Goal: Task Accomplishment & Management: Manage account settings

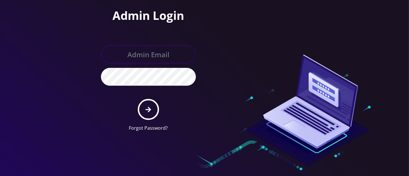
type input "hazel@teltik.com"
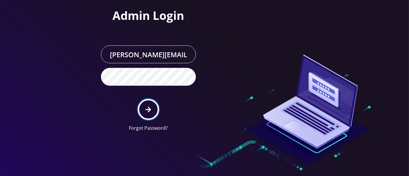
click at [151, 105] on button "submit" at bounding box center [148, 109] width 21 height 21
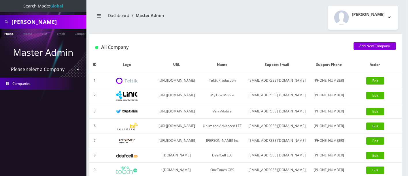
drag, startPoint x: 54, startPoint y: 20, endPoint x: 0, endPoint y: 24, distance: 54.0
click at [0, 25] on div "tebele" at bounding box center [43, 22] width 86 height 14
drag, startPoint x: 48, startPoint y: 20, endPoint x: 60, endPoint y: 21, distance: 11.6
click at [48, 20] on input "tebele" at bounding box center [48, 21] width 73 height 11
drag, startPoint x: 60, startPoint y: 21, endPoint x: 0, endPoint y: 16, distance: 60.1
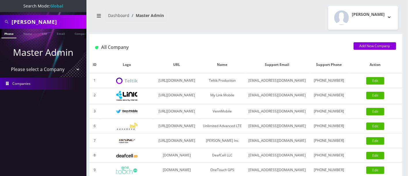
click at [0, 18] on div "tebele" at bounding box center [43, 22] width 86 height 14
drag, startPoint x: 64, startPoint y: 21, endPoint x: 2, endPoint y: 14, distance: 62.3
click at [0, 14] on nav "Search Mode: Global 9178423143 Phone Name SIM Email Company Customer Master Adm…" at bounding box center [43, 88] width 86 height 176
type input "9178423143"
click at [8, 33] on link "Phone" at bounding box center [8, 33] width 15 height 9
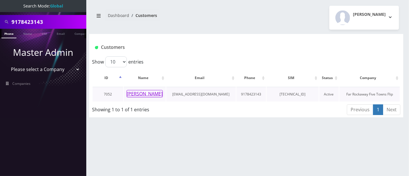
click at [136, 95] on button "[PERSON_NAME]" at bounding box center [145, 93] width 36 height 7
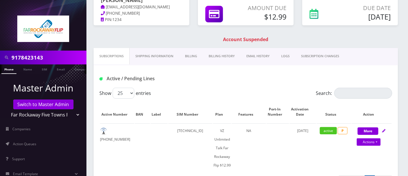
scroll to position [66, 0]
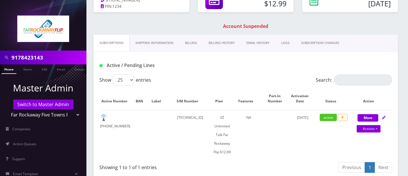
click at [195, 43] on link "Billing" at bounding box center [191, 43] width 24 height 16
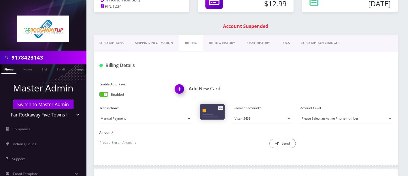
click at [224, 43] on link "Billing History" at bounding box center [222, 43] width 38 height 16
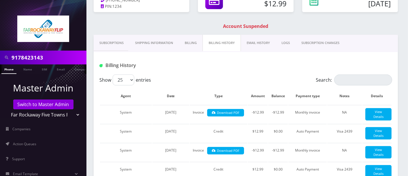
click at [190, 41] on link "Billing" at bounding box center [191, 43] width 24 height 16
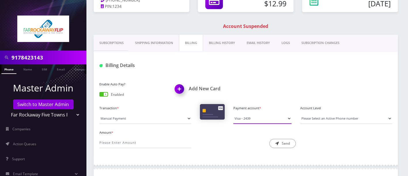
click at [271, 118] on select "Visa - 2439" at bounding box center [262, 118] width 58 height 11
click at [353, 138] on div "Amount * Description * Send" at bounding box center [245, 141] width 301 height 24
click at [337, 116] on select "Please Select an Active Phone number [PHONE_NUMBER]" at bounding box center [346, 118] width 92 height 11
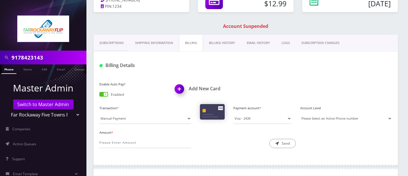
select select "116877"
click at [300, 113] on select "Please Select an Active Phone number [PHONE_NUMBER]" at bounding box center [346, 118] width 92 height 11
click at [119, 141] on input "Amount *" at bounding box center [145, 142] width 92 height 11
type input "12.99"
click at [284, 143] on button "Send" at bounding box center [282, 143] width 26 height 9
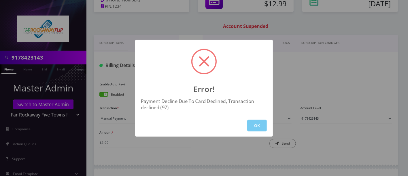
click at [254, 124] on button "OK" at bounding box center [257, 126] width 20 height 12
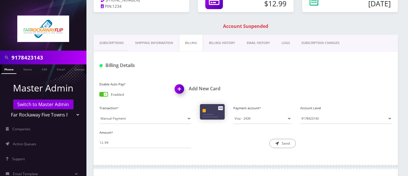
click at [220, 40] on link "Billing History" at bounding box center [222, 43] width 38 height 16
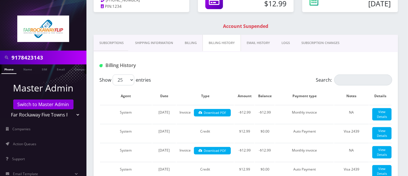
click at [189, 43] on link "Billing" at bounding box center [191, 43] width 24 height 16
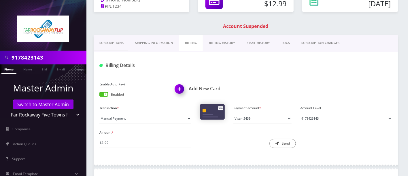
click at [314, 119] on select "Please Select an Active Phone number [PHONE_NUMBER]" at bounding box center [346, 118] width 92 height 11
select select "116877"
click at [300, 113] on select "Please Select an Active Phone number [PHONE_NUMBER]" at bounding box center [346, 118] width 92 height 11
click at [131, 144] on input "12.99" at bounding box center [145, 142] width 92 height 11
type input "12.99"
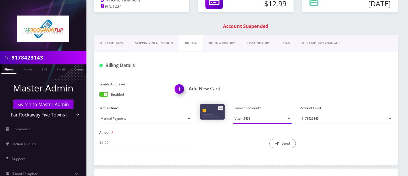
click at [289, 118] on select "Visa - 2439" at bounding box center [262, 118] width 58 height 11
click at [287, 118] on select "Visa - 2439" at bounding box center [262, 118] width 58 height 11
click at [179, 88] on img at bounding box center [180, 91] width 17 height 17
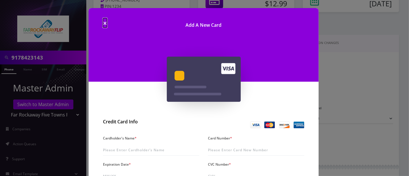
click at [103, 23] on span "×" at bounding box center [105, 22] width 4 height 9
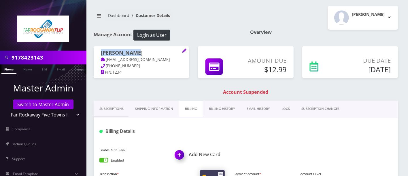
drag, startPoint x: 139, startPoint y: 52, endPoint x: 102, endPoint y: 52, distance: 37.1
click at [102, 52] on h1 "[PERSON_NAME]" at bounding box center [141, 53] width 81 height 7
copy h1 "[PERSON_NAME]"
click at [176, 155] on img at bounding box center [180, 157] width 17 height 17
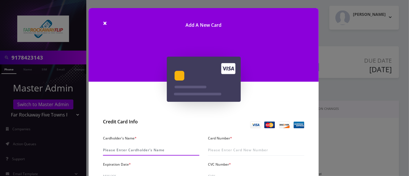
click at [140, 151] on input "Cardholder's Name *" at bounding box center [151, 150] width 96 height 11
paste input "[PERSON_NAME]"
type input "[PERSON_NAME]"
click at [225, 147] on input "Card Number *" at bounding box center [256, 150] width 96 height 11
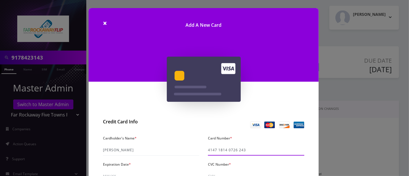
type input "4147 1814 0726 2439"
click at [126, 173] on input "Expiration Date *" at bounding box center [151, 176] width 96 height 11
type input "10/29"
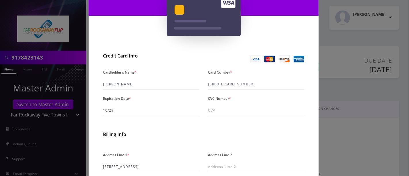
scroll to position [67, 0]
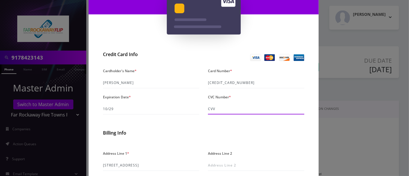
click at [236, 109] on input "CVC Number *" at bounding box center [256, 109] width 96 height 11
type input "130"
click at [227, 125] on form "Cardholder's Name * Sima Kirzner Card Number * 4147 1814 0726 2439 Expiration D…" at bounding box center [203, 160] width 201 height 187
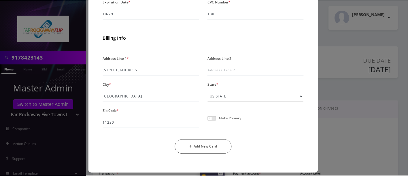
scroll to position [167, 0]
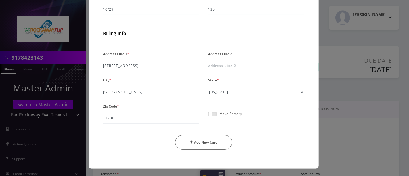
click at [213, 115] on span at bounding box center [212, 114] width 9 height 5
click at [208, 117] on input "checkbox" at bounding box center [208, 117] width 0 height 0
click at [203, 141] on button "Add New Card" at bounding box center [203, 142] width 57 height 14
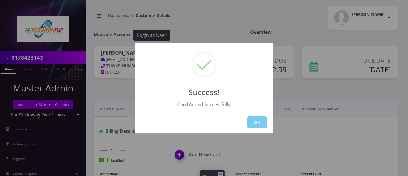
click at [257, 120] on button "OK" at bounding box center [257, 123] width 20 height 12
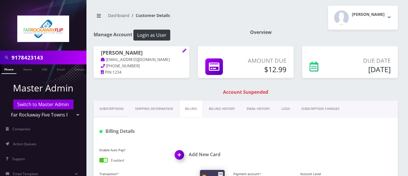
click at [218, 107] on link "Billing History" at bounding box center [222, 109] width 38 height 16
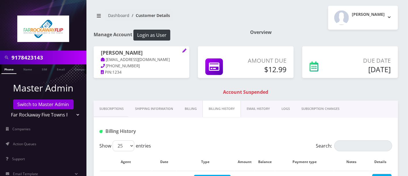
click at [189, 109] on link "Billing" at bounding box center [191, 109] width 24 height 16
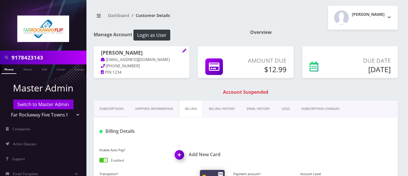
scroll to position [154, 0]
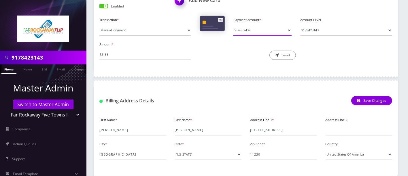
click at [265, 32] on select "Visa - 2439" at bounding box center [262, 30] width 58 height 11
click at [265, 31] on select "Visa - 2439" at bounding box center [262, 30] width 58 height 11
click at [8, 69] on link "Phone" at bounding box center [8, 68] width 15 height 9
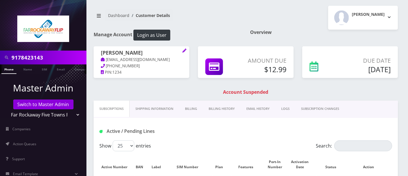
click at [192, 108] on link "Billing" at bounding box center [191, 109] width 24 height 16
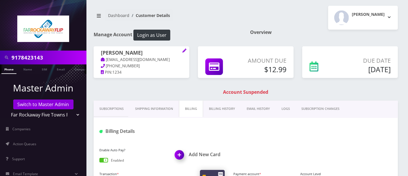
scroll to position [154, 0]
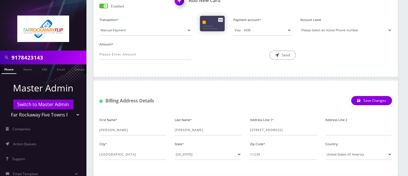
click at [327, 30] on select "Please Select an Active Phone number [PHONE_NUMBER]" at bounding box center [346, 30] width 92 height 11
select select "116877"
click at [300, 25] on select "Please Select an Active Phone number [PHONE_NUMBER]" at bounding box center [346, 30] width 92 height 11
click at [159, 54] on input "Amount *" at bounding box center [145, 54] width 92 height 11
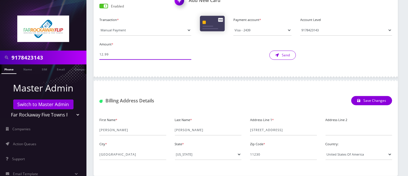
type input "12.99"
click at [292, 58] on button "Send" at bounding box center [282, 55] width 26 height 9
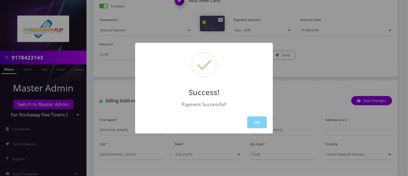
click at [258, 124] on button "OK" at bounding box center [257, 123] width 20 height 12
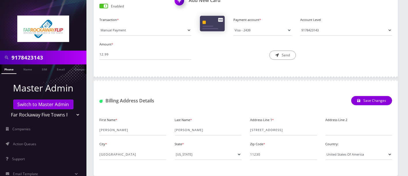
scroll to position [0, 0]
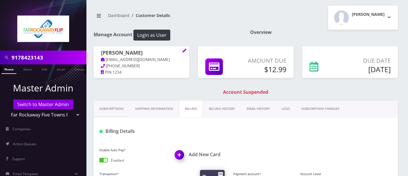
click at [219, 107] on link "Billing History" at bounding box center [222, 109] width 38 height 16
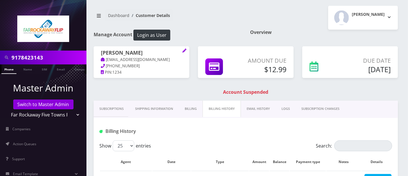
click at [191, 107] on link "Billing" at bounding box center [191, 109] width 24 height 16
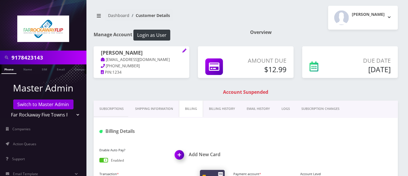
click at [216, 106] on link "Billing History" at bounding box center [222, 109] width 38 height 16
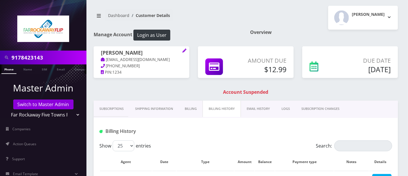
click at [9, 71] on link "Phone" at bounding box center [8, 68] width 15 height 9
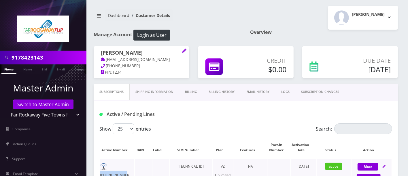
drag, startPoint x: 132, startPoint y: 164, endPoint x: 110, endPoint y: 166, distance: 22.2
copy td "[PHONE_NUMBER]"
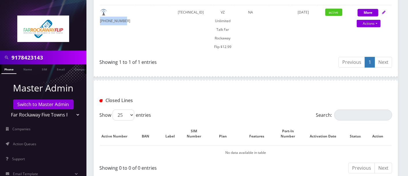
scroll to position [227, 0]
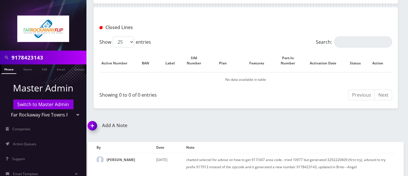
click at [94, 124] on img at bounding box center [93, 127] width 17 height 17
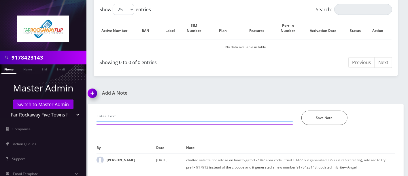
click at [126, 115] on input "text" at bounding box center [194, 116] width 196 height 11
paste input "Purchase Service Plan successfull, TT 4G Monthly Unlimited Voice Plan PIN 47836…"
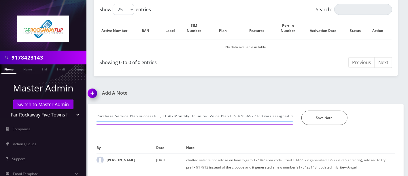
scroll to position [0, 81]
type input "Purchase Service Plan successfull, TT 4G Monthly Unlimited Voice Plan PIN 47836…"
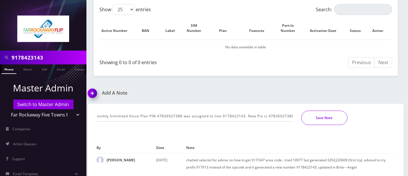
click at [318, 113] on button "Save Note" at bounding box center [324, 118] width 46 height 14
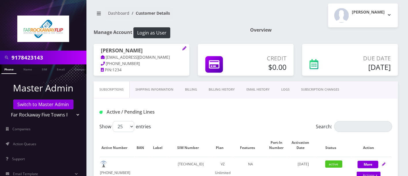
scroll to position [0, 0]
